Goal: Task Accomplishment & Management: Manage account settings

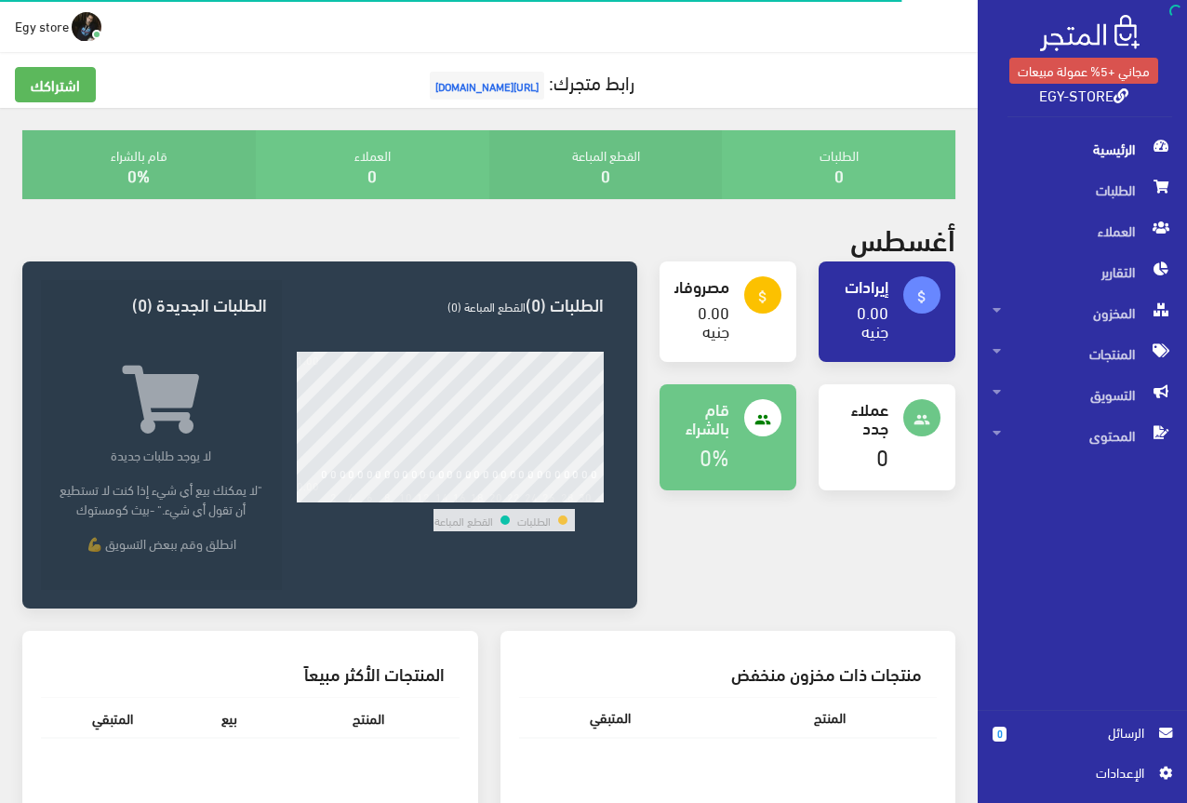
click at [1097, 769] on span "اﻹعدادات" at bounding box center [1075, 772] width 136 height 20
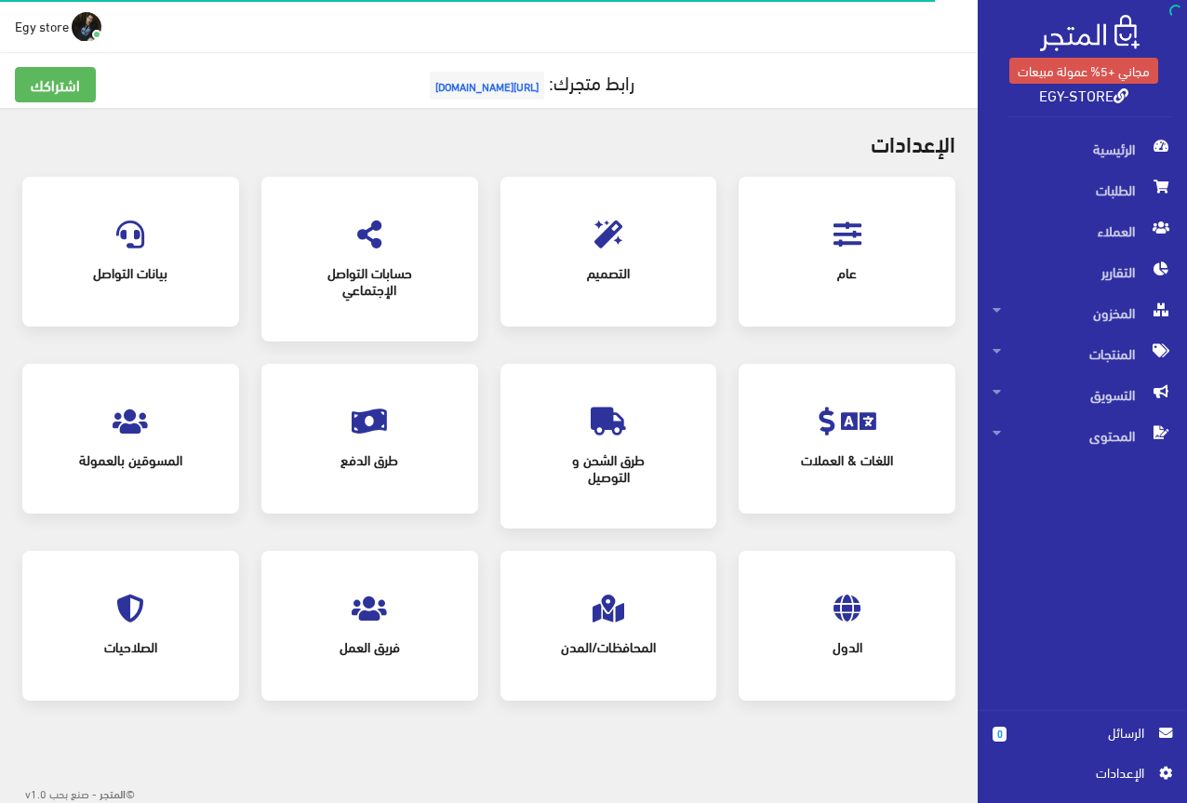
click at [847, 224] on icon at bounding box center [848, 234] width 28 height 28
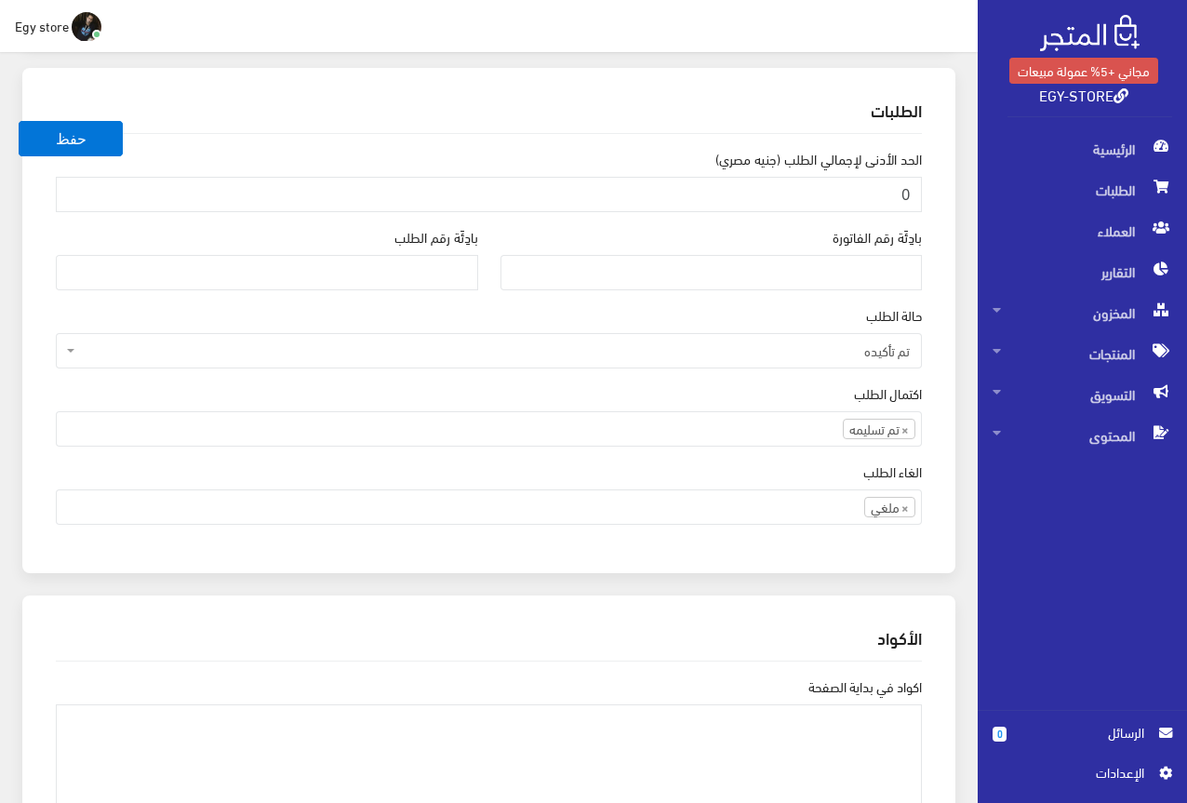
scroll to position [1674, 0]
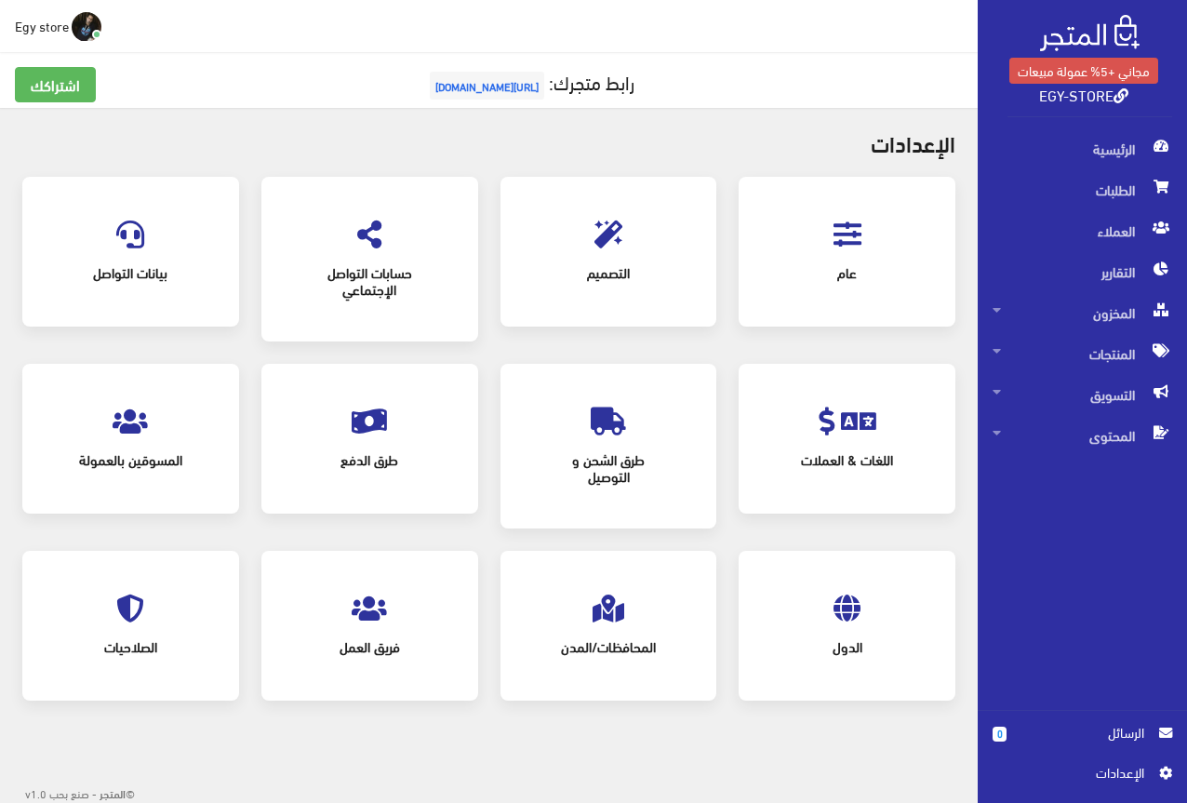
click at [618, 237] on icon at bounding box center [608, 234] width 28 height 28
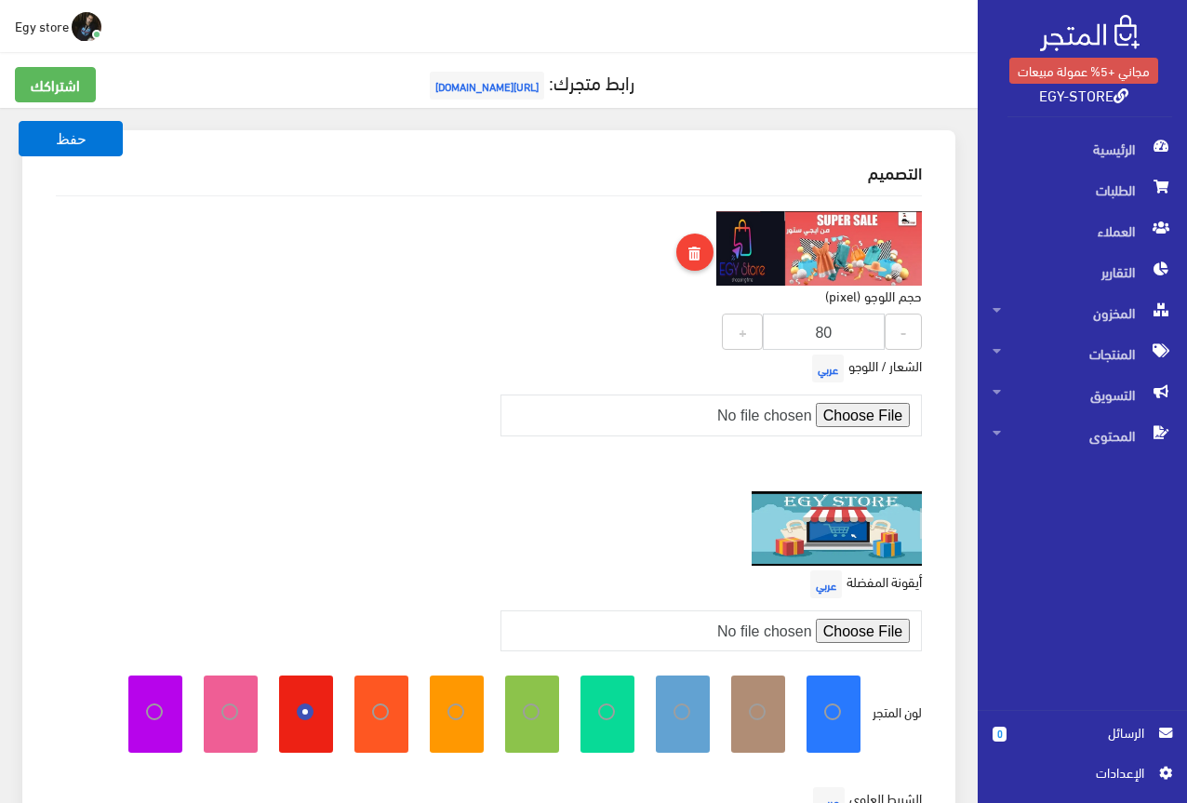
click at [841, 337] on input "80" at bounding box center [824, 332] width 123 height 36
type input "50"
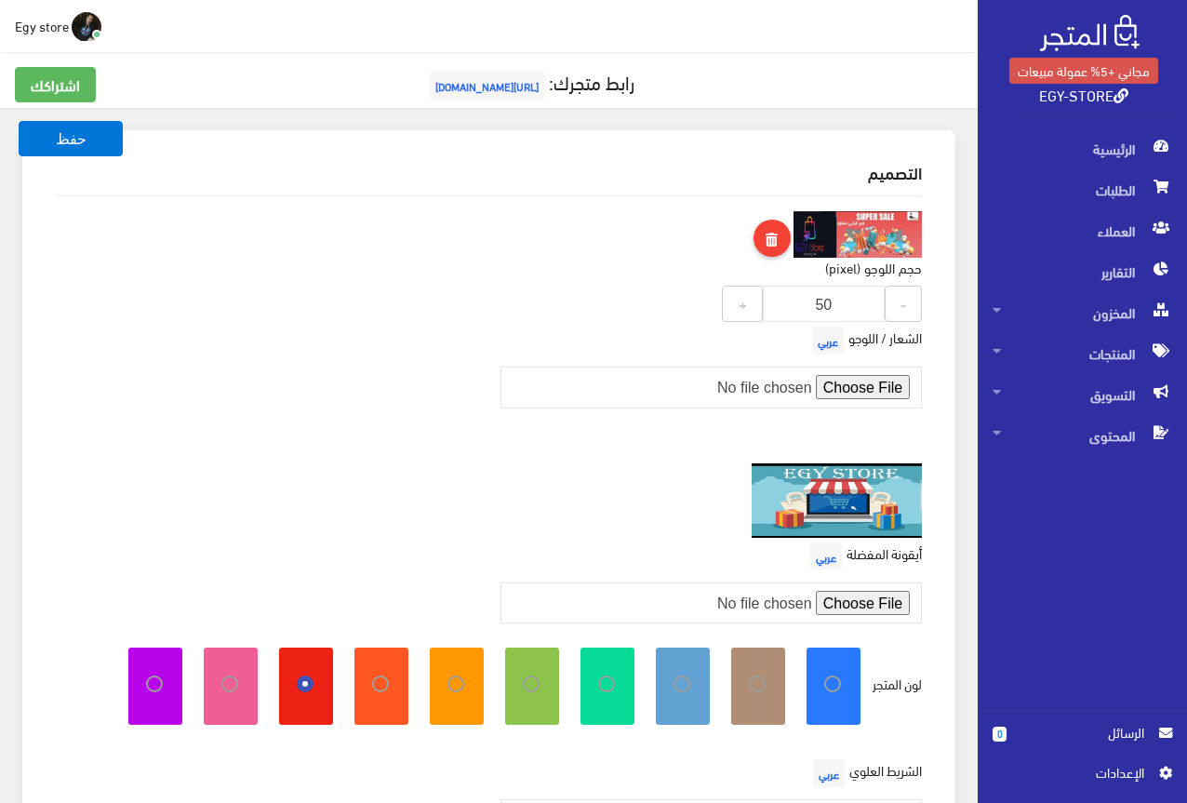
click at [685, 352] on div "الشعار / اللوجو عربي" at bounding box center [711, 365] width 445 height 86
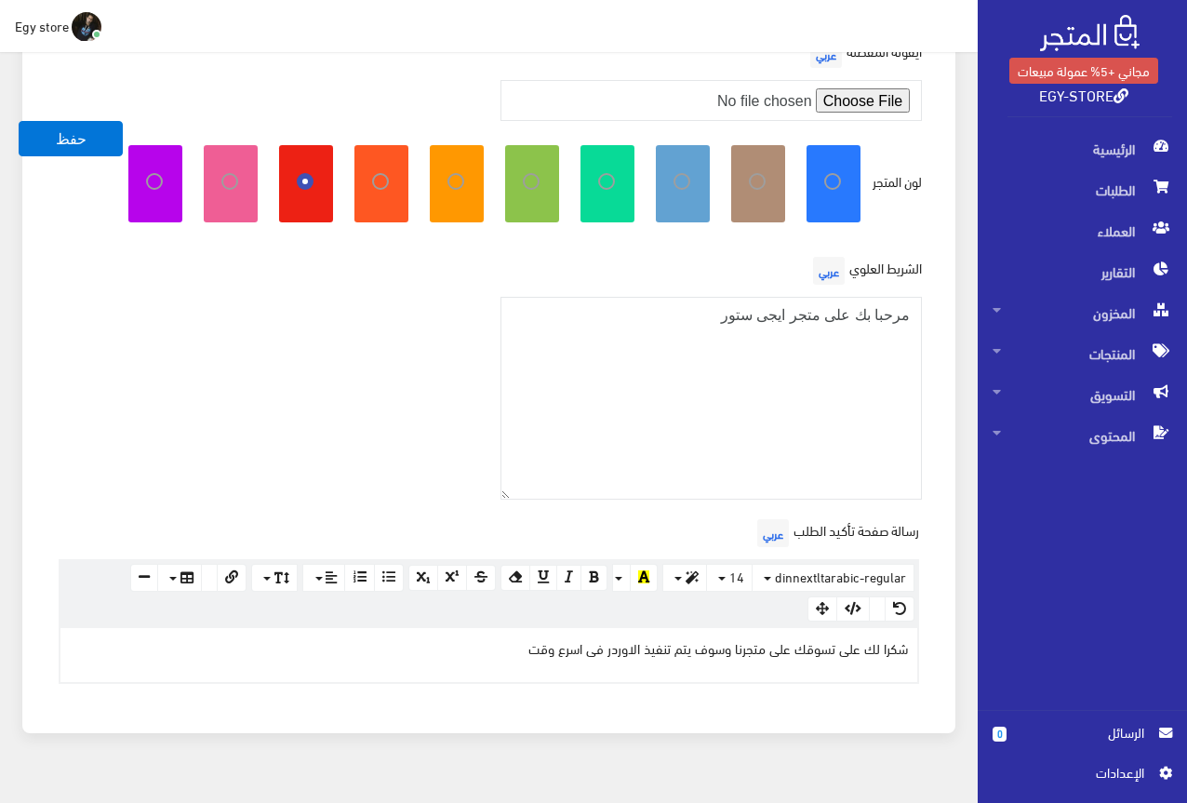
scroll to position [537, 0]
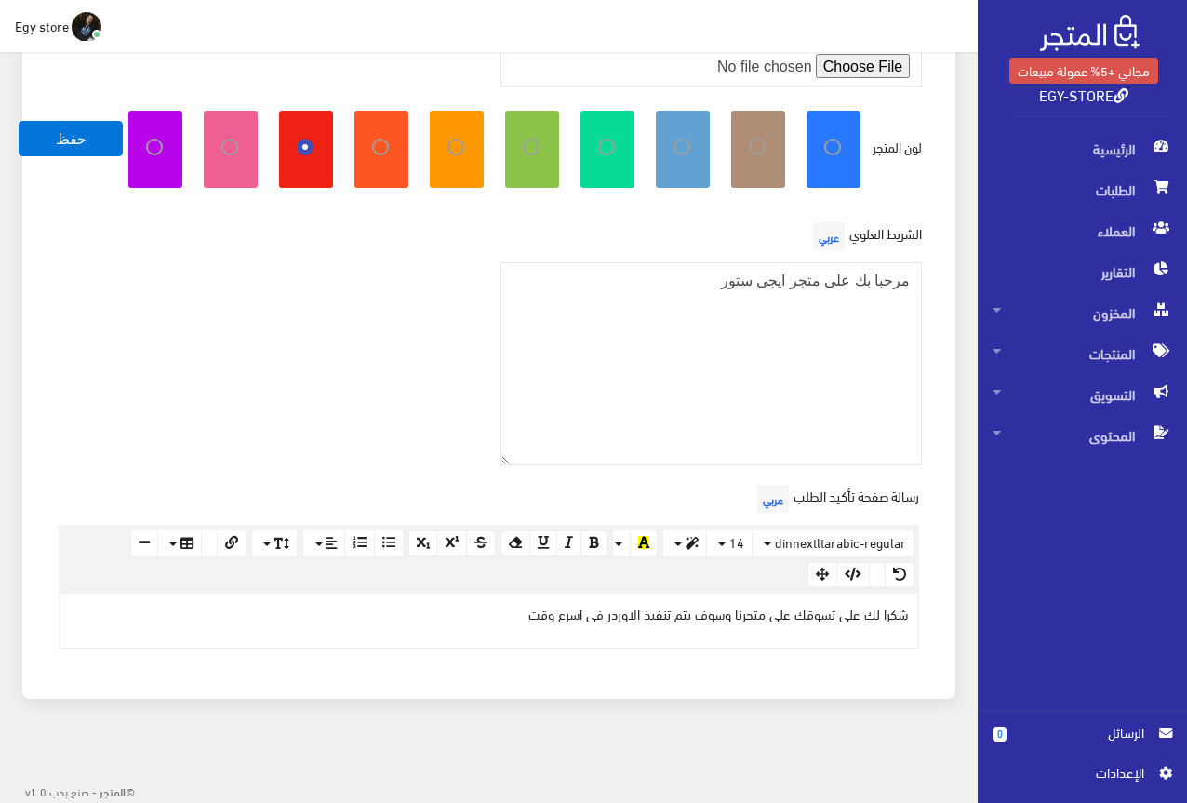
click at [785, 614] on p "شكرا لك على تسوقك على متجرنا وسوف يتم تنفيذ الاوردر فى اسرع وقت" at bounding box center [489, 613] width 838 height 20
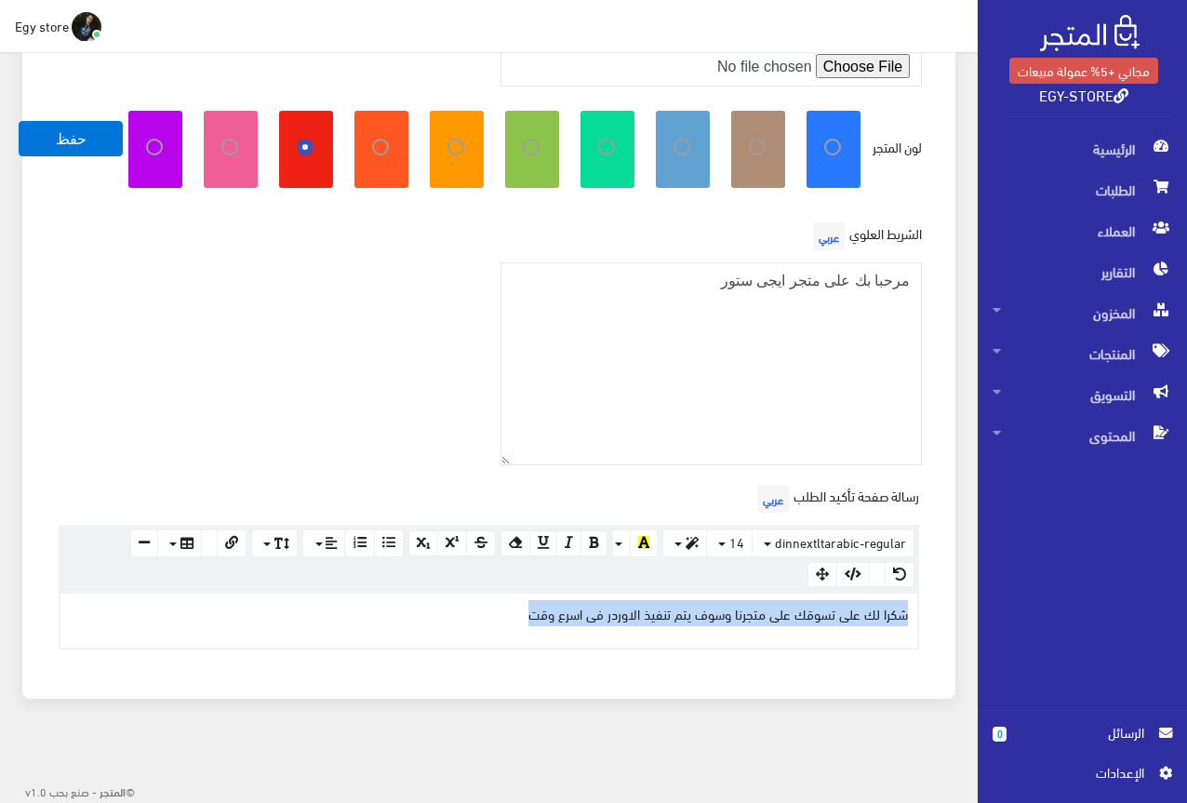
click at [785, 614] on p "شكرا لك على تسوقك على متجرنا وسوف يتم تنفيذ الاوردر فى اسرع وقت" at bounding box center [489, 613] width 838 height 20
paste div
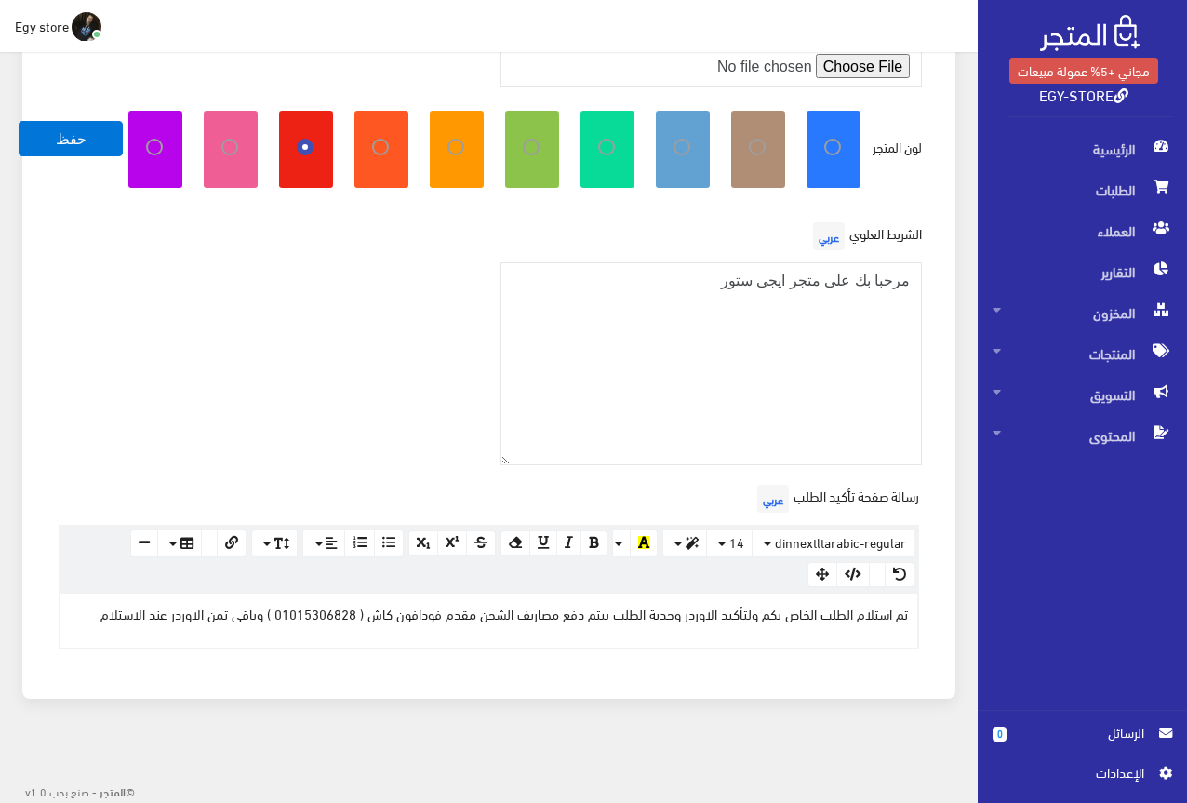
click at [222, 320] on div "الشريط العلوي عربي مرحبا بك على متجر ايجى ستور" at bounding box center [489, 349] width 888 height 263
click at [841, 145] on icon at bounding box center [841, 147] width 0 height 17
click at [819, 145] on input "radio" at bounding box center [813, 144] width 12 height 12
radio input "true"
click at [59, 135] on button "حفظ" at bounding box center [71, 138] width 104 height 35
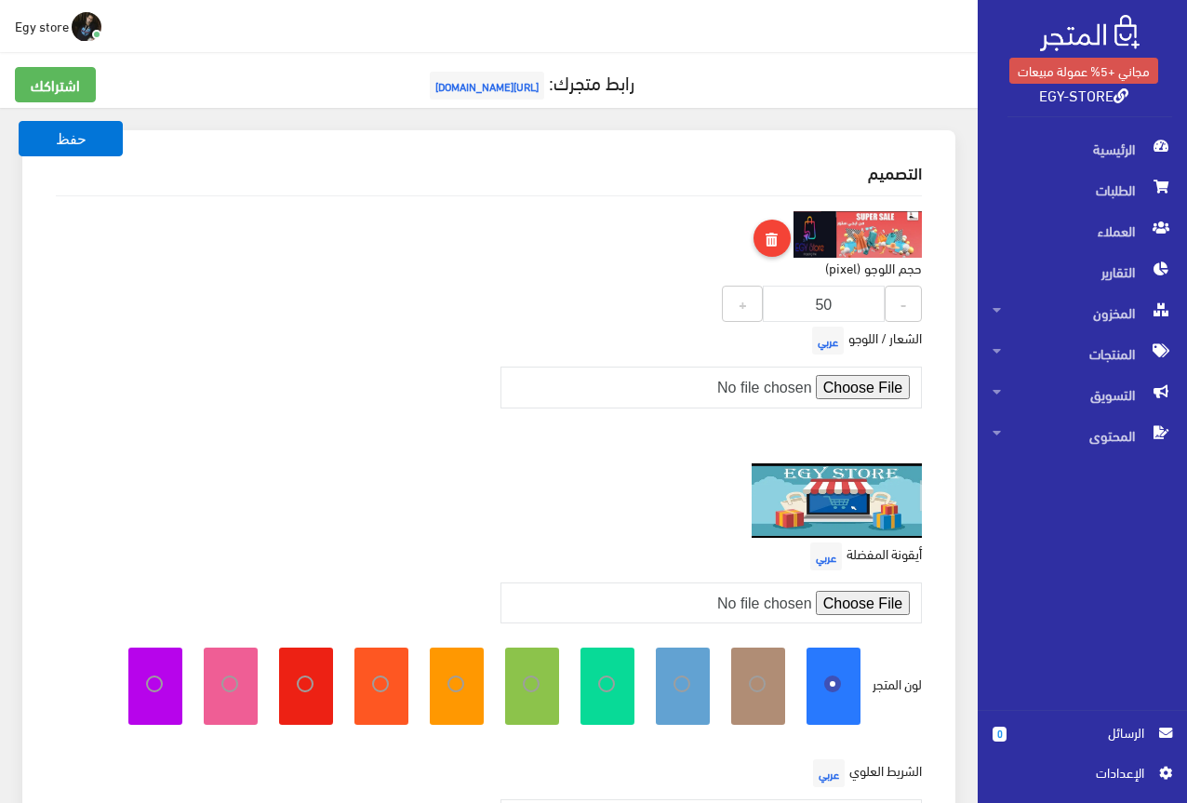
click at [476, 89] on span "[URL][DOMAIN_NAME]" at bounding box center [487, 86] width 114 height 28
click at [26, 20] on span "Egy store" at bounding box center [42, 25] width 54 height 23
click at [46, 103] on link "تسجيل الخروج" at bounding box center [26, 104] width 147 height 25
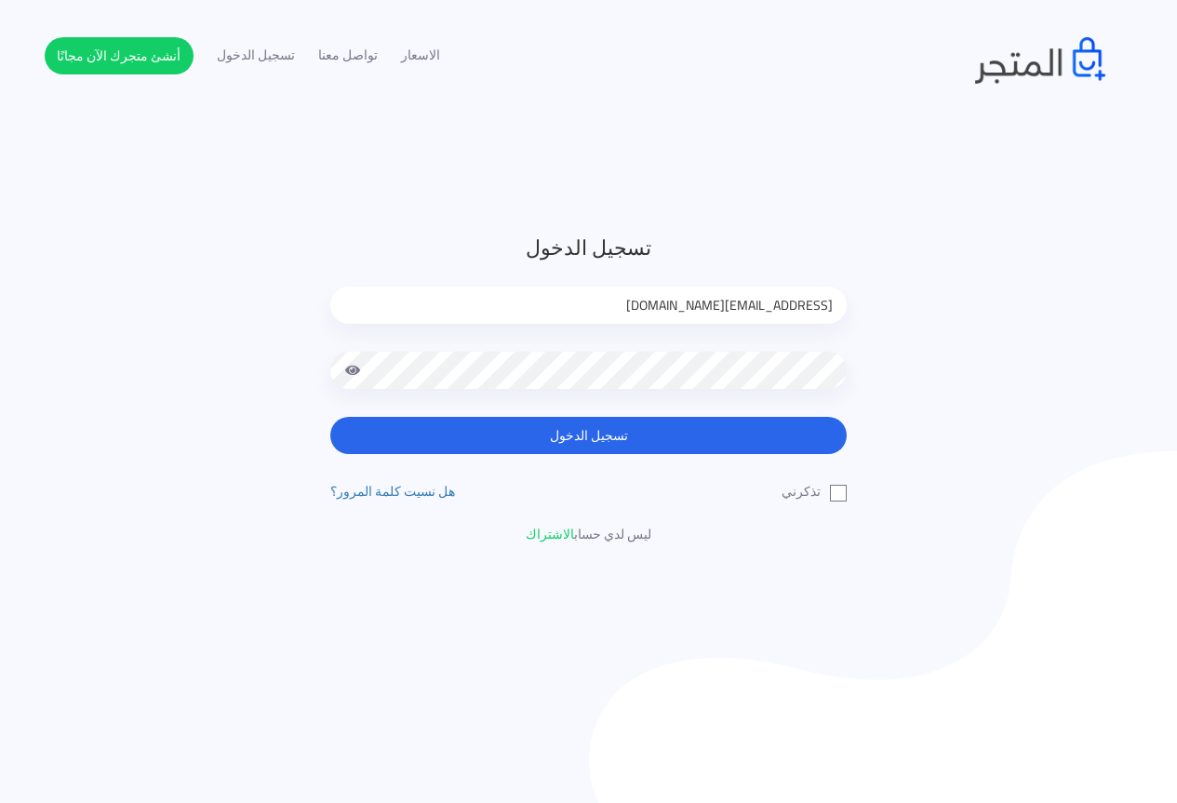
click at [763, 292] on input "[EMAIL_ADDRESS][DOMAIN_NAME]" at bounding box center [588, 305] width 516 height 37
type input "[EMAIL_ADDRESS][DOMAIN_NAME]"
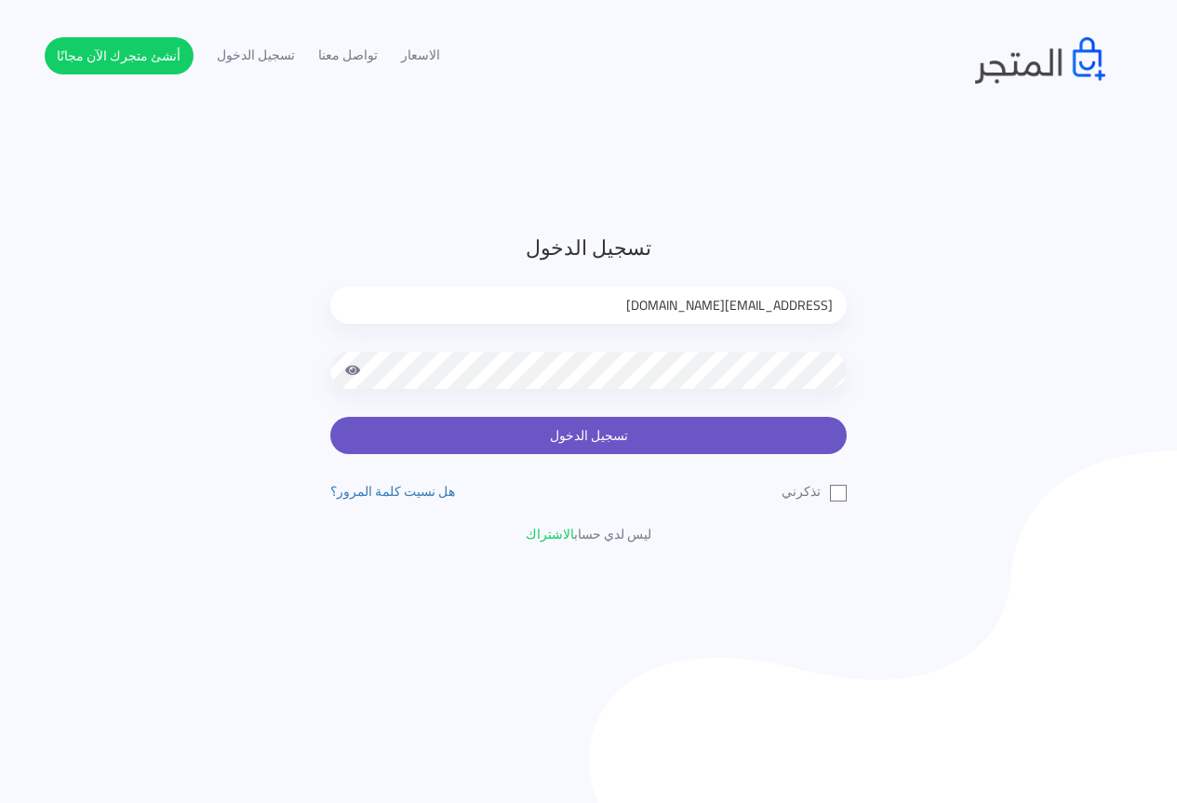
click at [807, 440] on button "تسجيل الدخول" at bounding box center [588, 435] width 516 height 37
